Goal: Find specific page/section: Find specific page/section

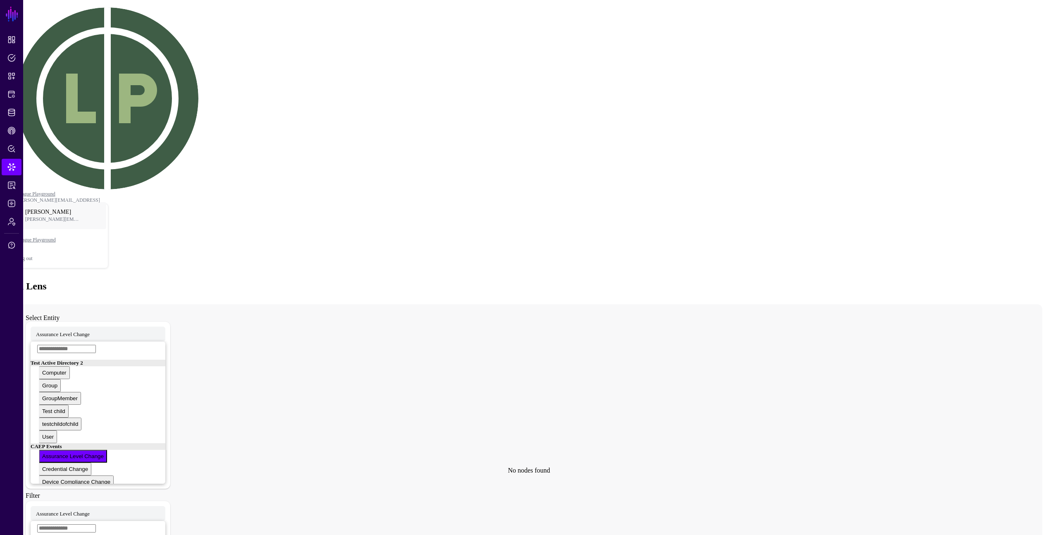
click at [325, 304] on icon at bounding box center [521, 469] width 1011 height 331
click at [262, 304] on icon at bounding box center [521, 469] width 1011 height 331
click at [263, 304] on icon at bounding box center [521, 469] width 1011 height 331
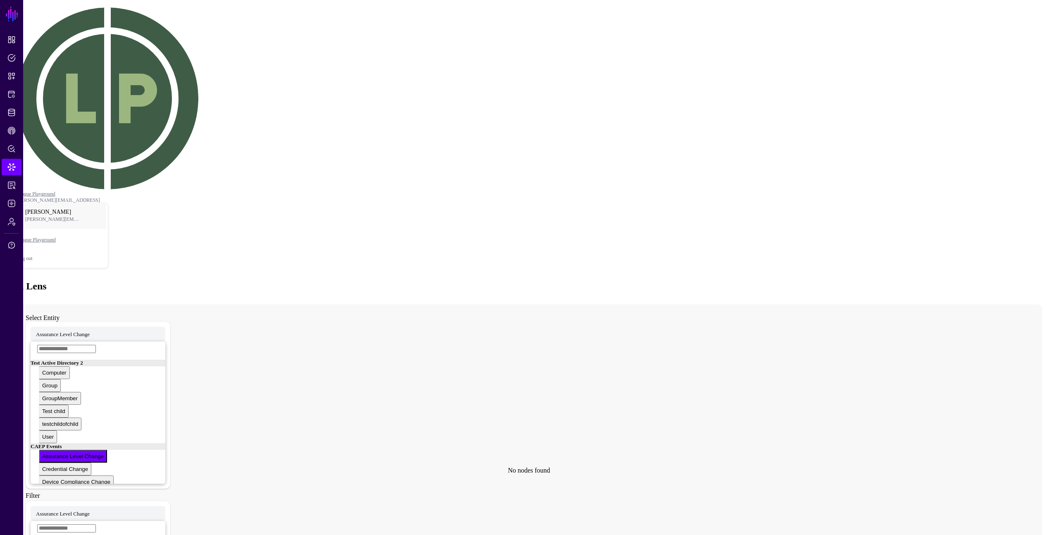
click at [883, 421] on main "SGNL Dashboard Policies Snippets Protected Systems Identity Data Fabric CAEP Hu…" at bounding box center [529, 319] width 1052 height 633
